Goal: Information Seeking & Learning: Find specific fact

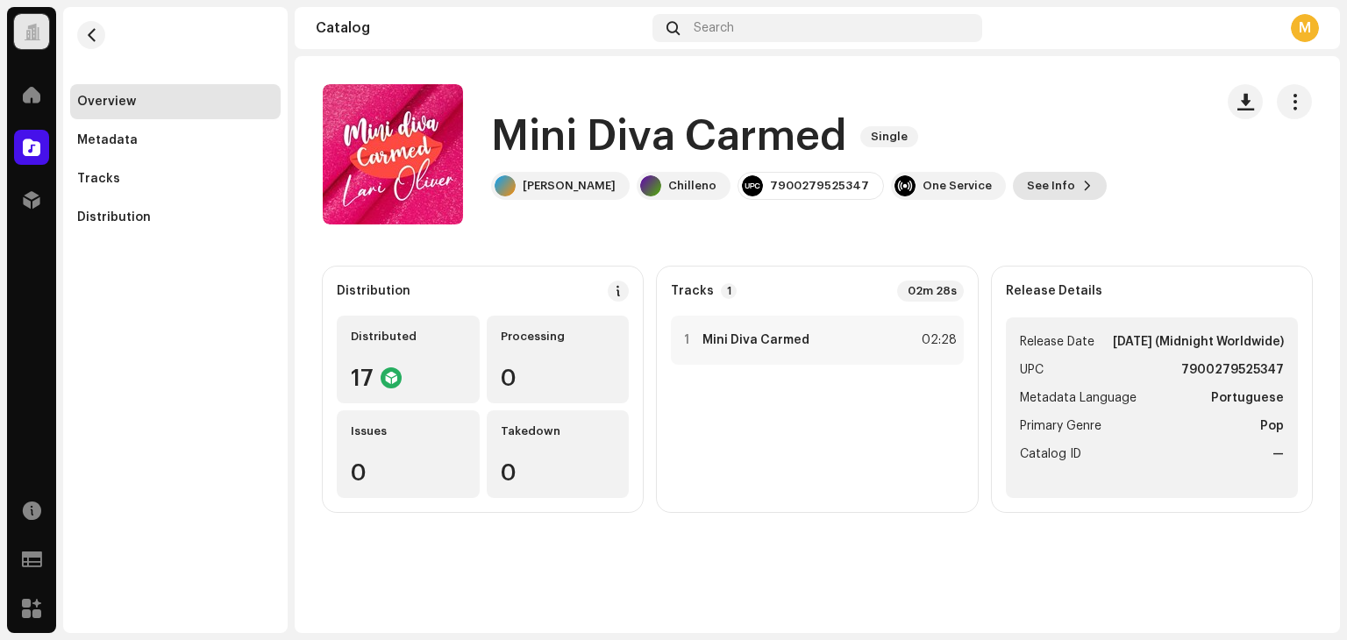
click at [1027, 191] on span "See Info" at bounding box center [1051, 185] width 48 height 35
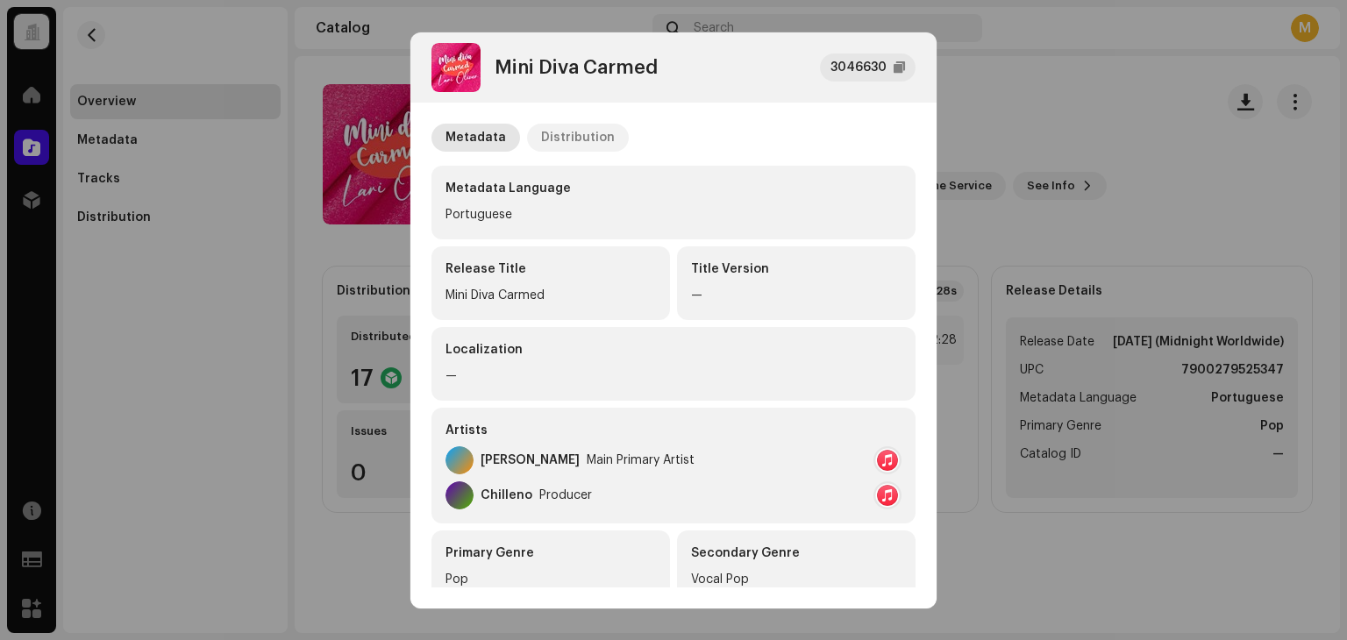
click at [576, 143] on div "Distribution" at bounding box center [578, 138] width 74 height 28
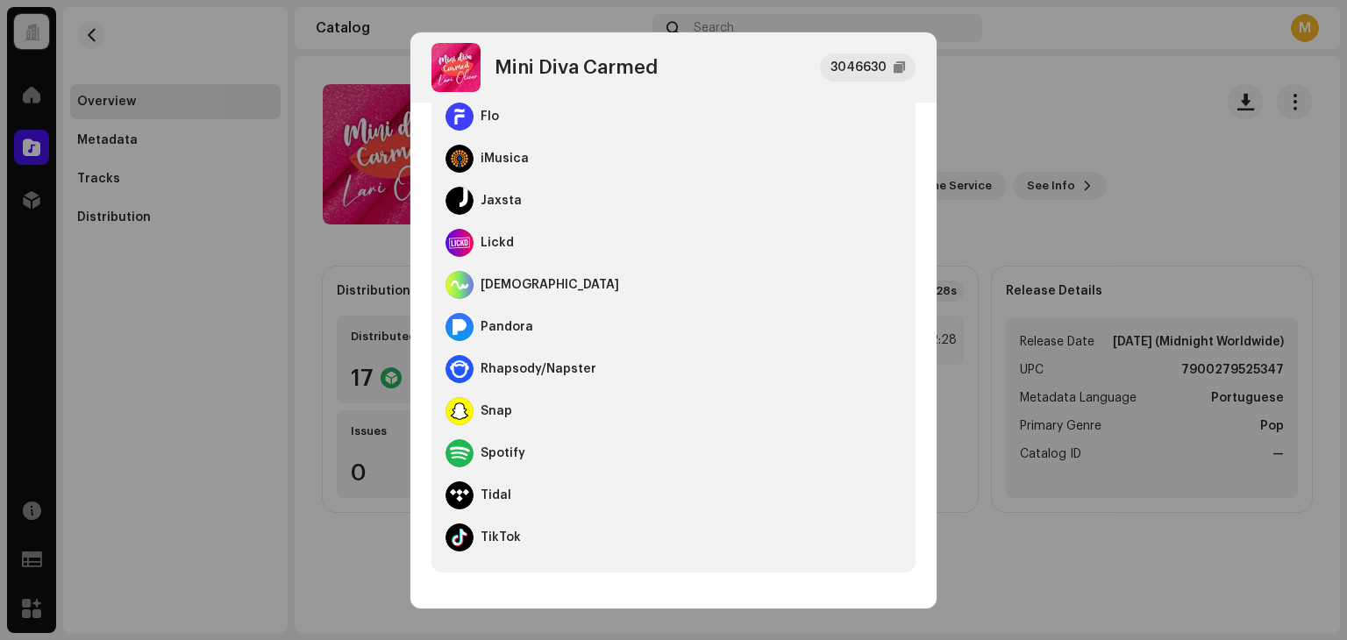
scroll to position [448, 0]
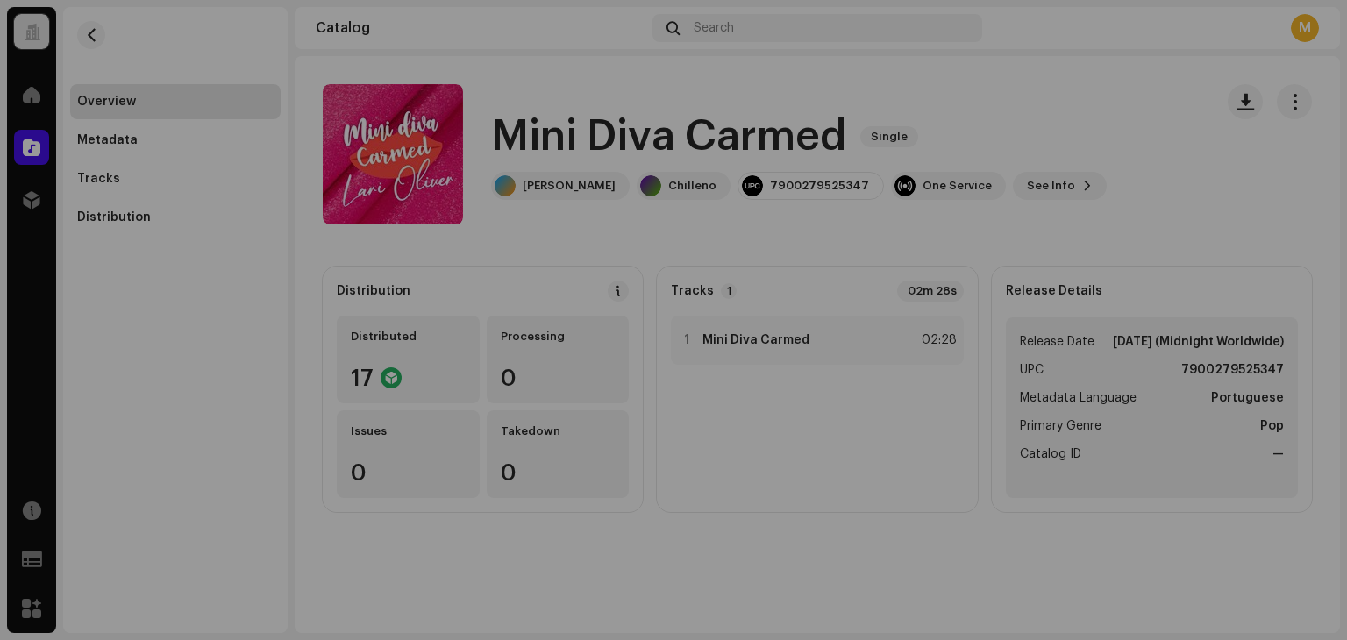
click at [103, 285] on div "Mini Diva Carmed 3046630 Metadata Distribution Release Date [DATE] (Midnight Wo…" at bounding box center [673, 320] width 1347 height 640
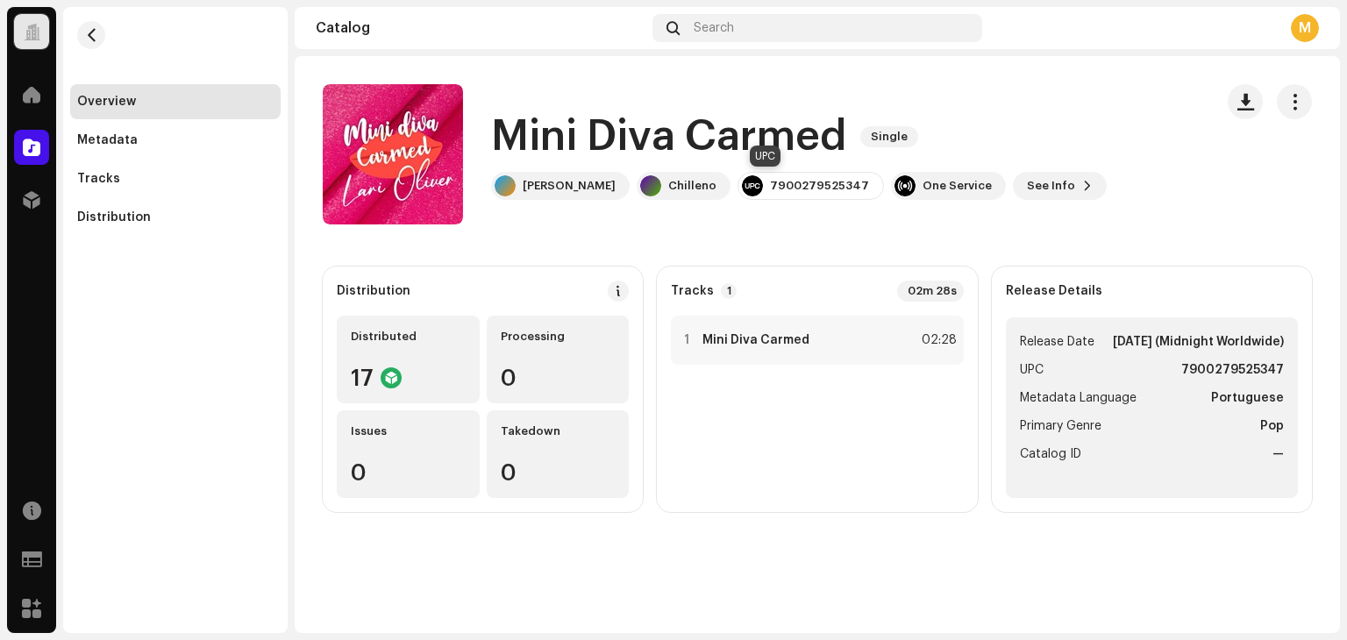
click at [770, 187] on div "7900279525347" at bounding box center [819, 186] width 99 height 14
drag, startPoint x: 729, startPoint y: 183, endPoint x: 831, endPoint y: 184, distance: 101.7
click at [829, 185] on div "7900279525347" at bounding box center [810, 186] width 146 height 28
copy div "7900279525347"
click at [822, 218] on div "Mini Diva Carmed Single [PERSON_NAME] 7900279525347 One Service See Info" at bounding box center [761, 154] width 877 height 140
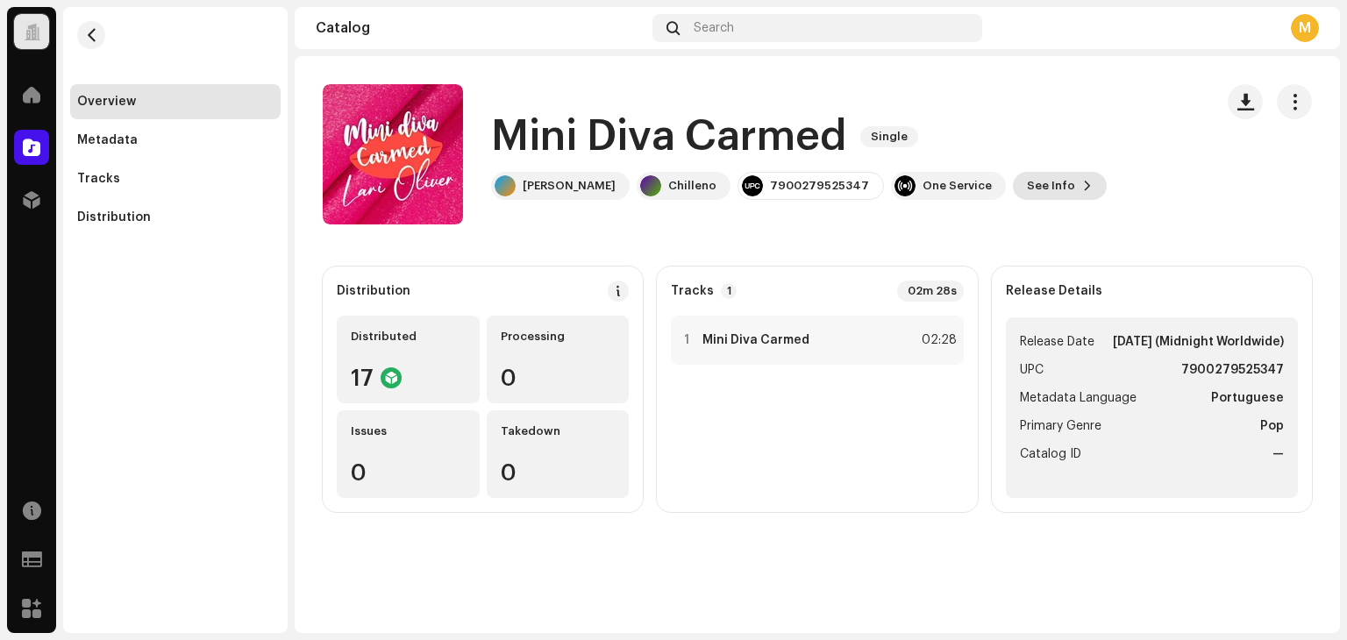
click at [1027, 187] on span "See Info" at bounding box center [1051, 185] width 48 height 35
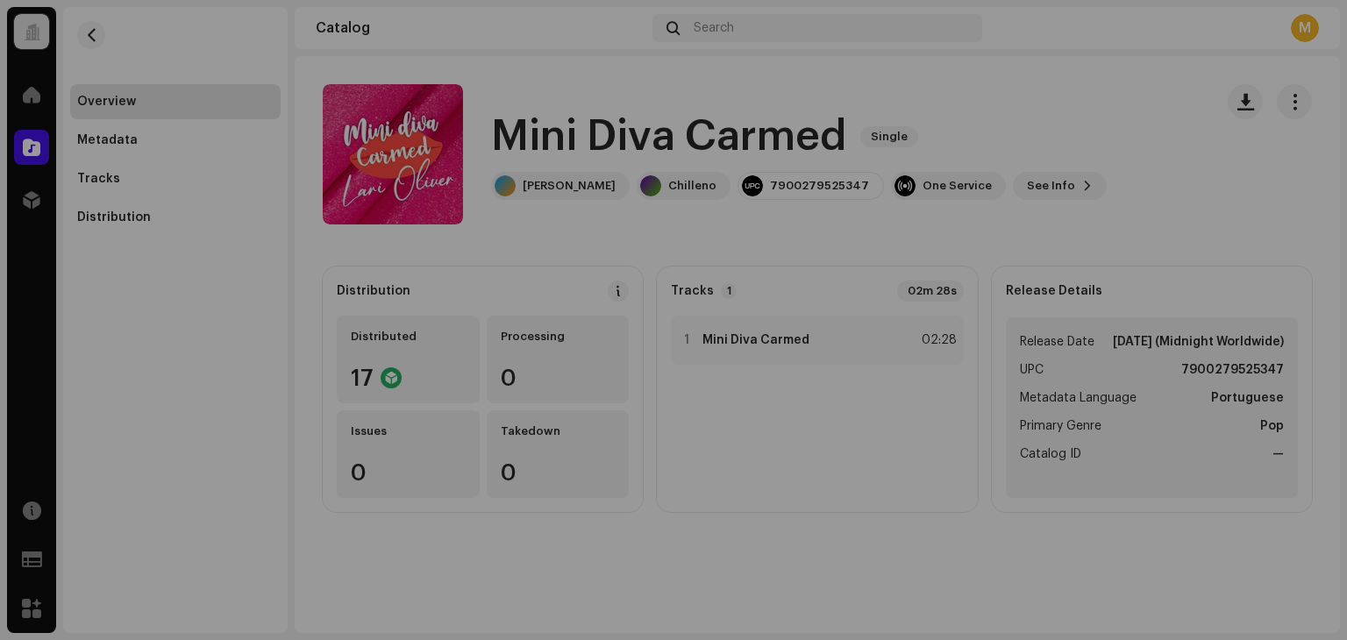
click at [283, 317] on div "Mini Diva Carmed 3046630 Metadata Distribution Metadata Language Portuguese Rel…" at bounding box center [673, 320] width 1347 height 640
